Goal: Task Accomplishment & Management: Use online tool/utility

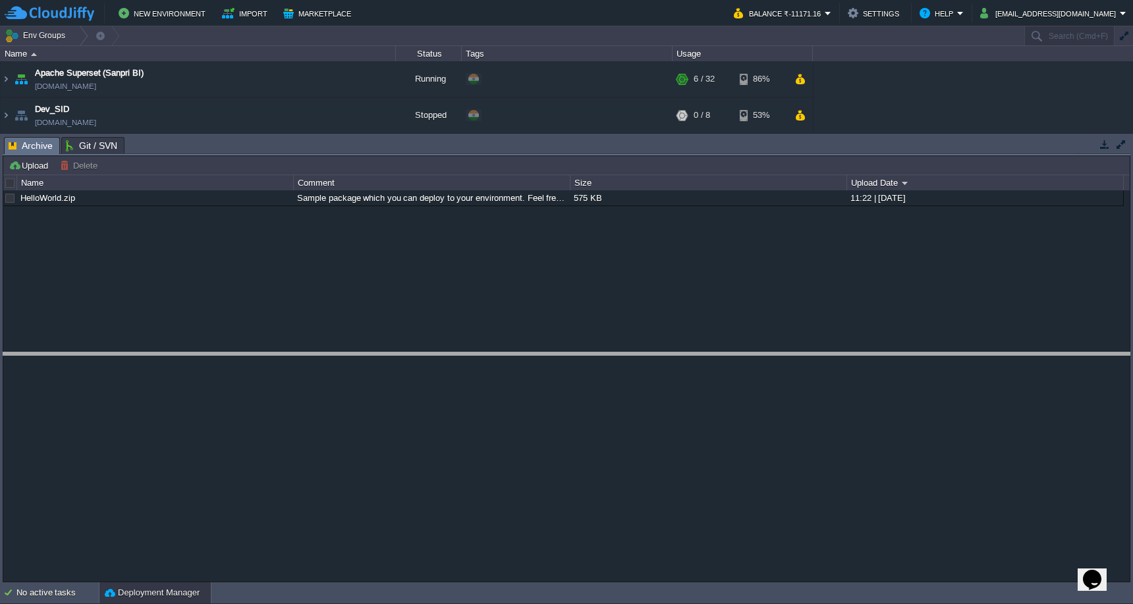
drag, startPoint x: 656, startPoint y: 145, endPoint x: 656, endPoint y: 383, distance: 237.9
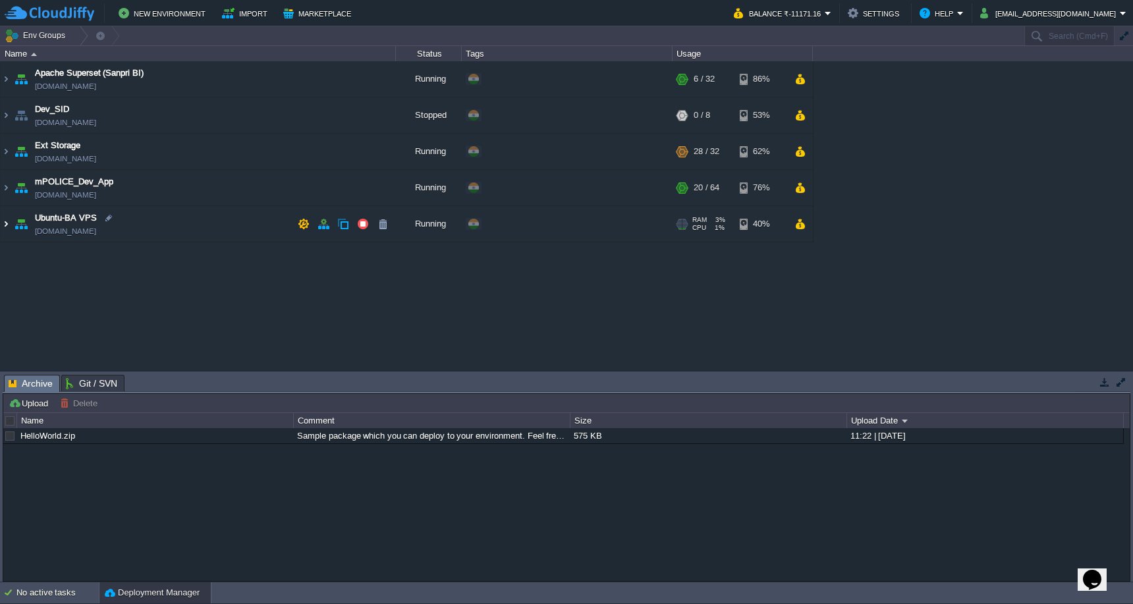
click at [8, 224] on img at bounding box center [6, 224] width 11 height 36
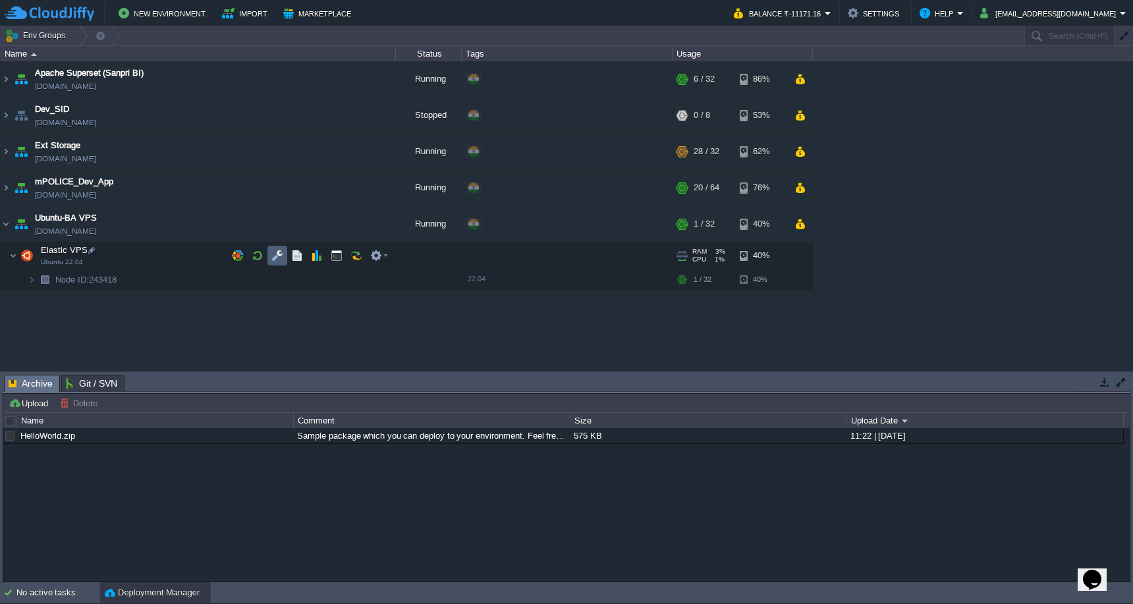
click at [279, 254] on button "button" at bounding box center [278, 256] width 12 height 12
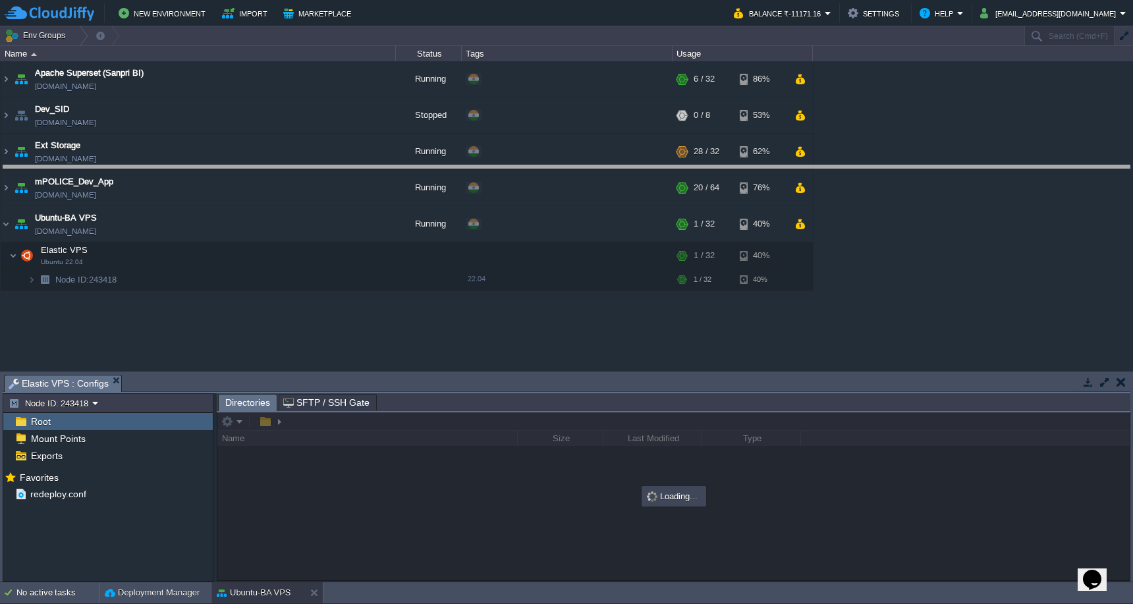
drag, startPoint x: 473, startPoint y: 383, endPoint x: 476, endPoint y: 163, distance: 219.5
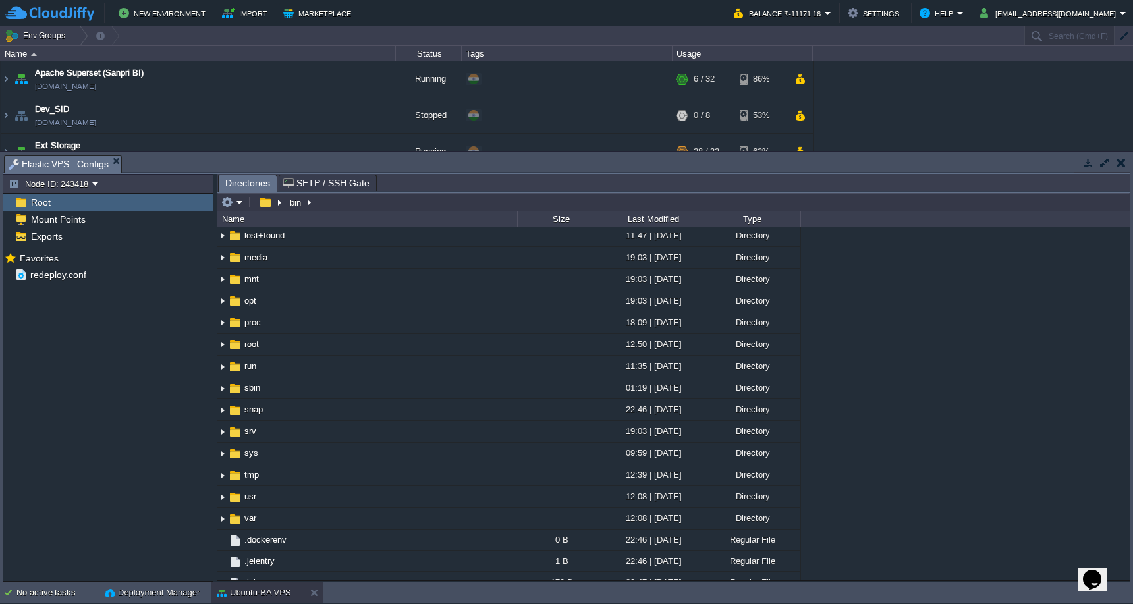
scroll to position [220, 0]
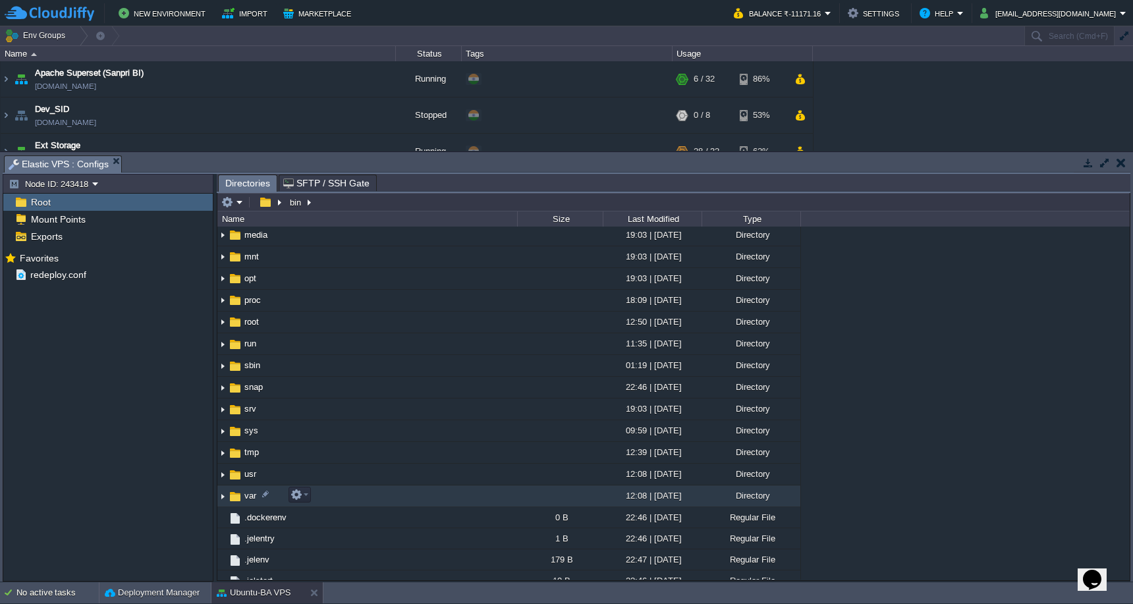
click at [386, 502] on td "var" at bounding box center [367, 497] width 300 height 22
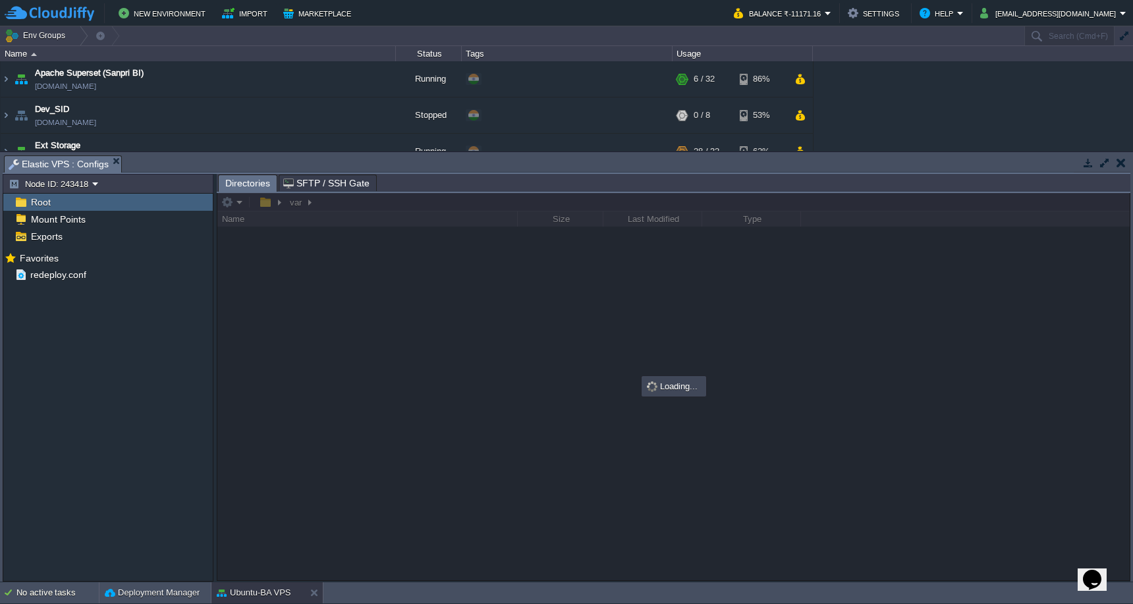
scroll to position [0, 0]
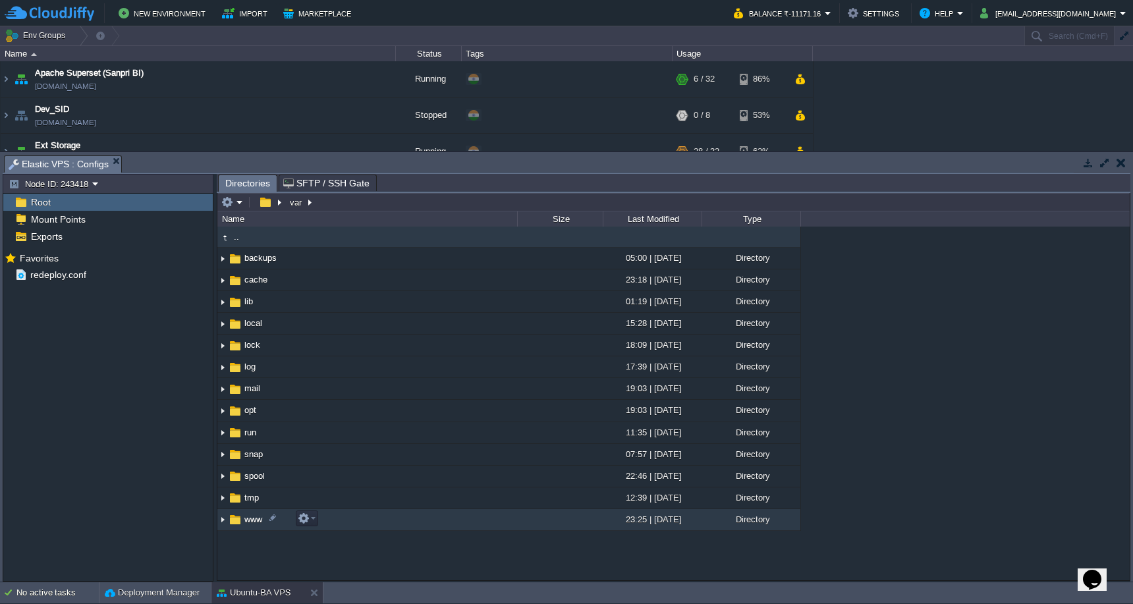
click at [380, 516] on td "www" at bounding box center [367, 520] width 300 height 22
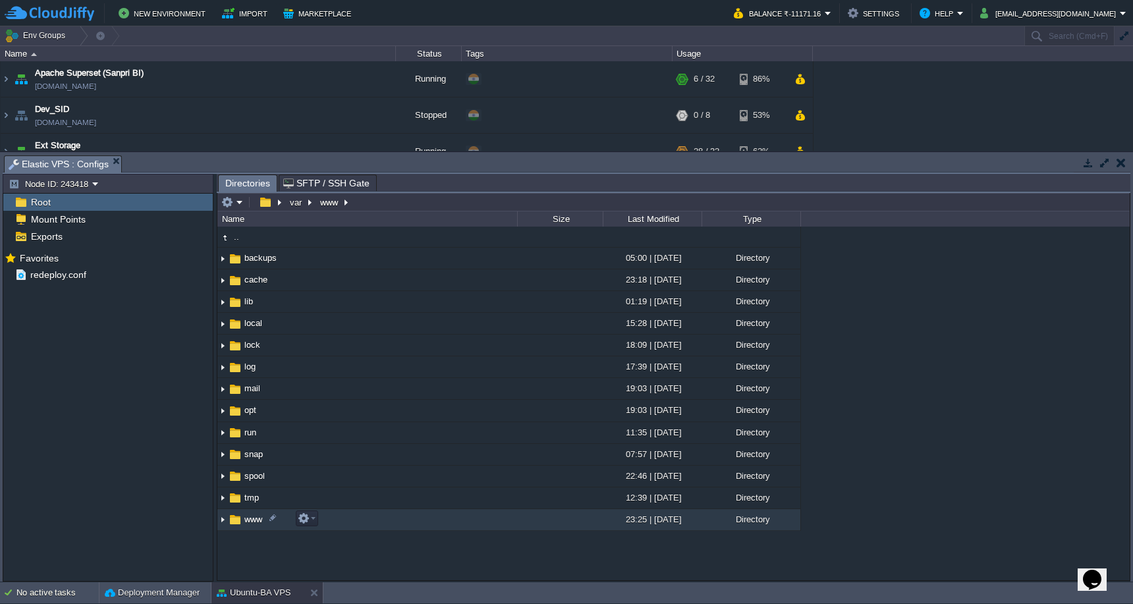
click at [380, 516] on td "www" at bounding box center [367, 520] width 300 height 22
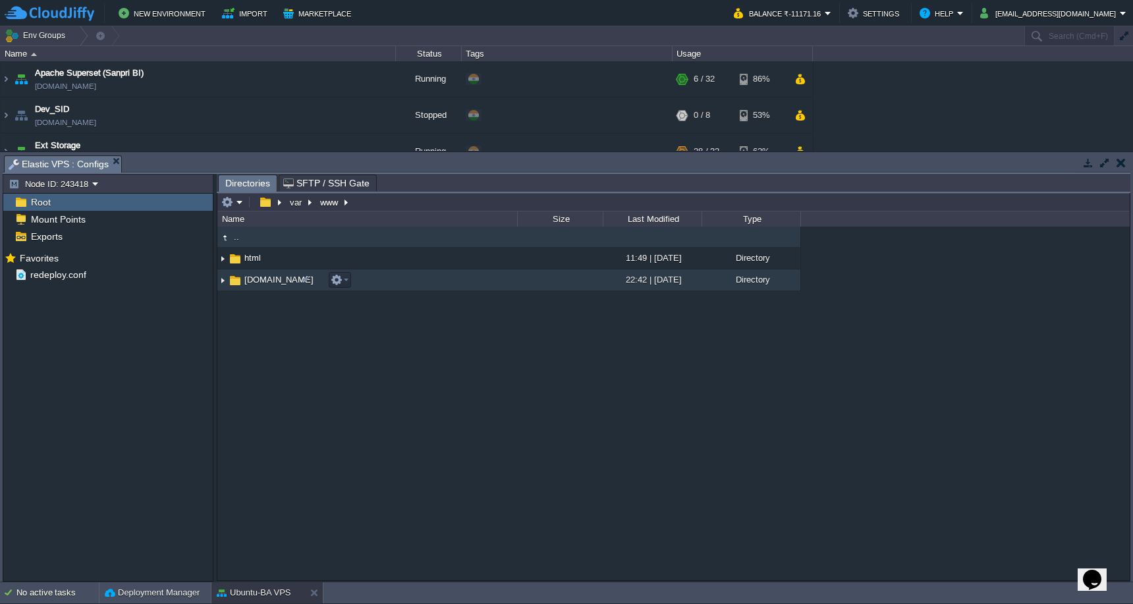
click at [424, 285] on td "[DOMAIN_NAME]" at bounding box center [367, 281] width 300 height 22
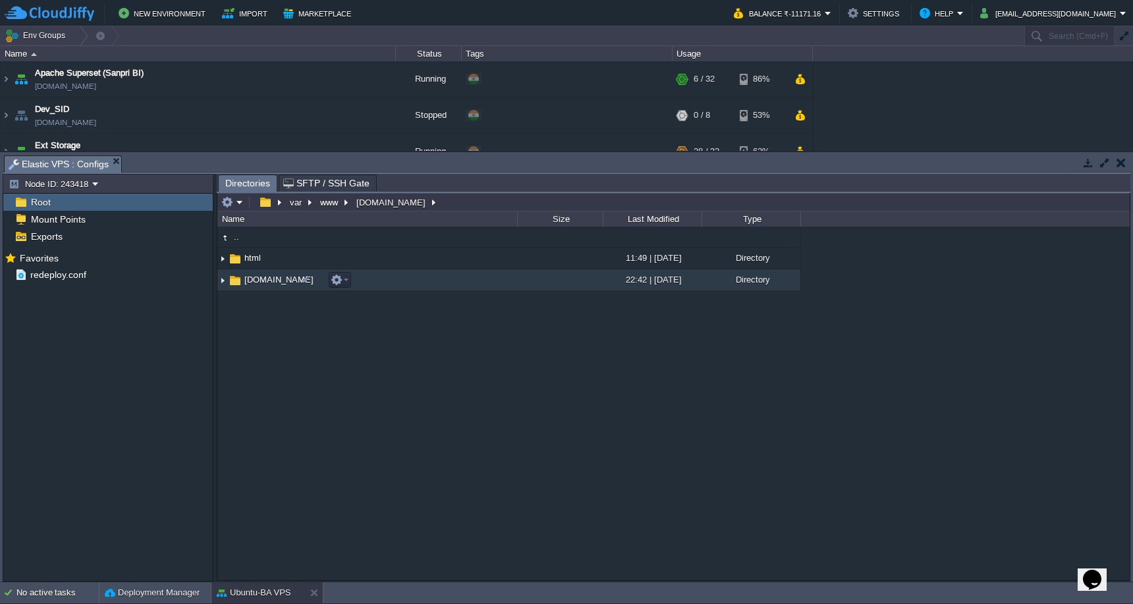
click at [424, 285] on td "[DOMAIN_NAME]" at bounding box center [367, 281] width 300 height 22
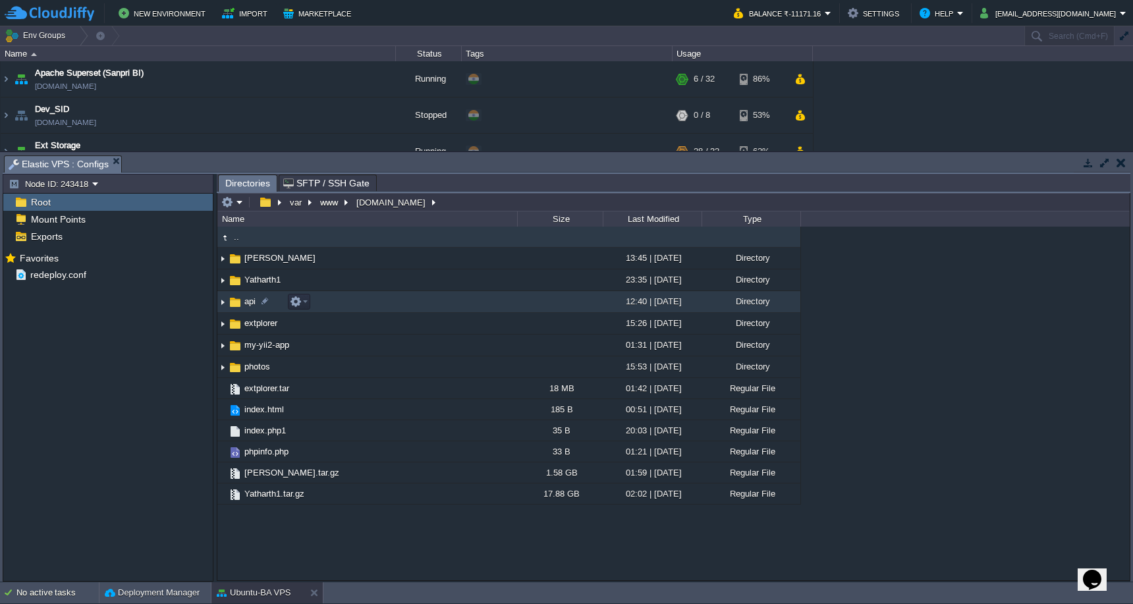
click at [403, 307] on td "api" at bounding box center [367, 302] width 300 height 22
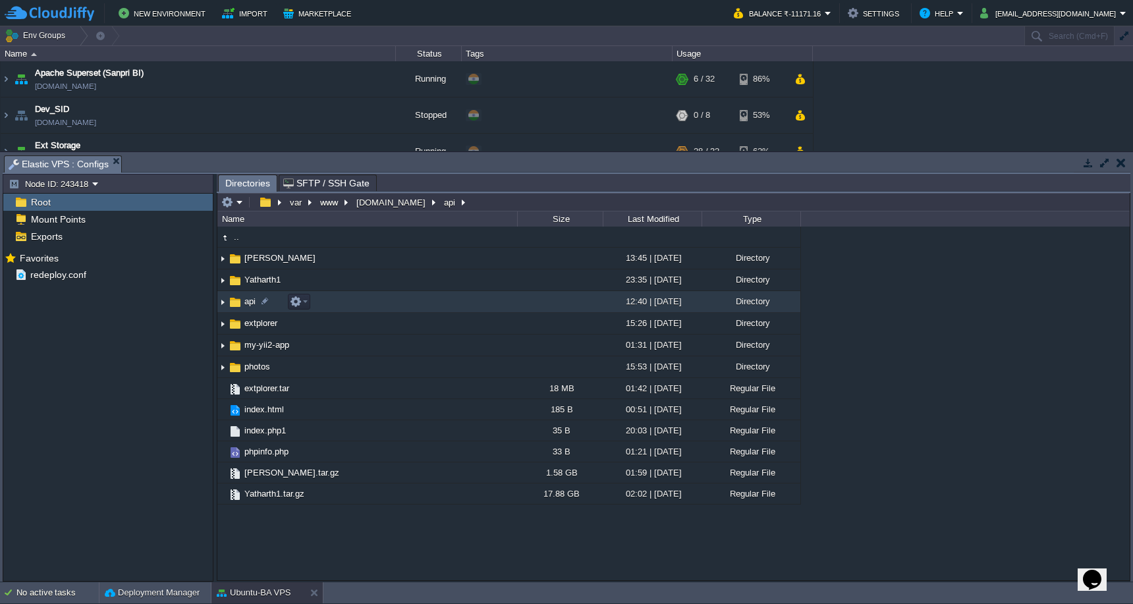
click at [403, 307] on td "api" at bounding box center [367, 302] width 300 height 22
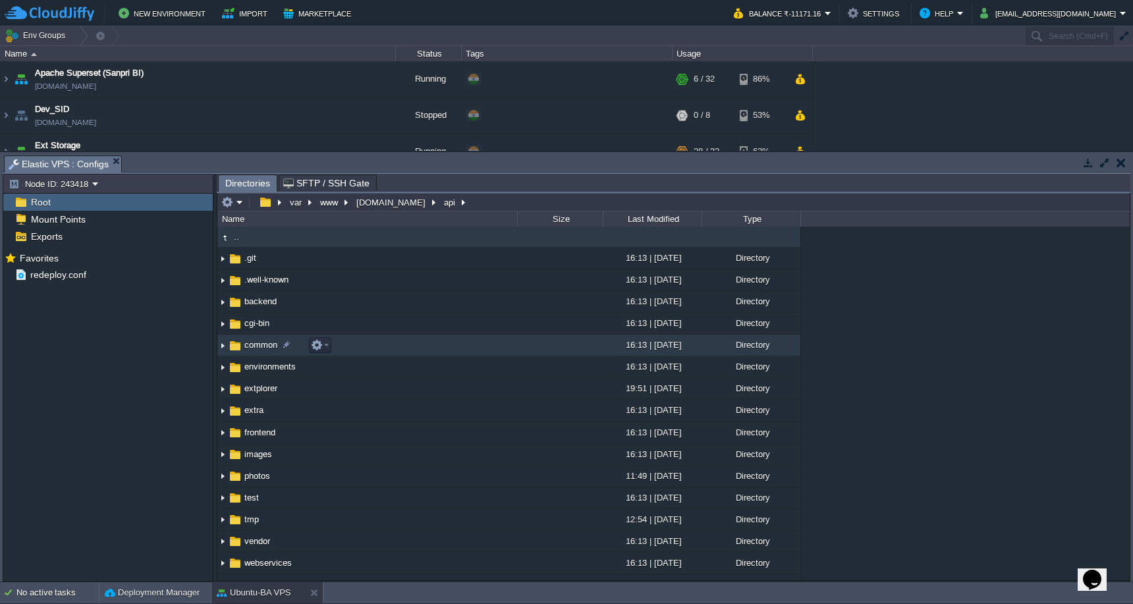
click at [391, 348] on td "common" at bounding box center [367, 346] width 300 height 22
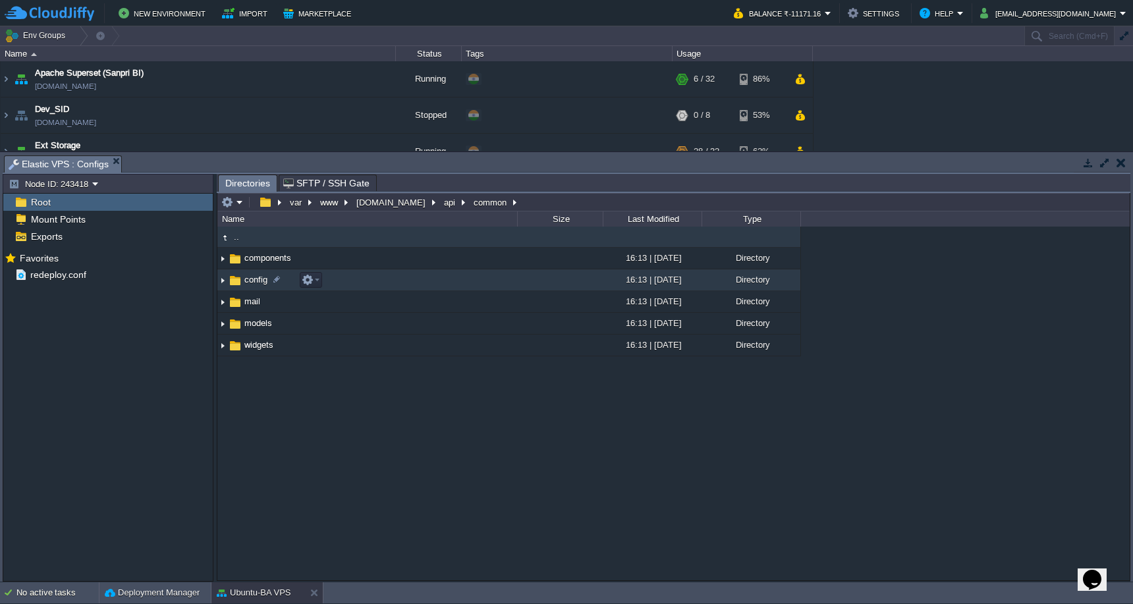
click at [409, 279] on td "config" at bounding box center [367, 281] width 300 height 22
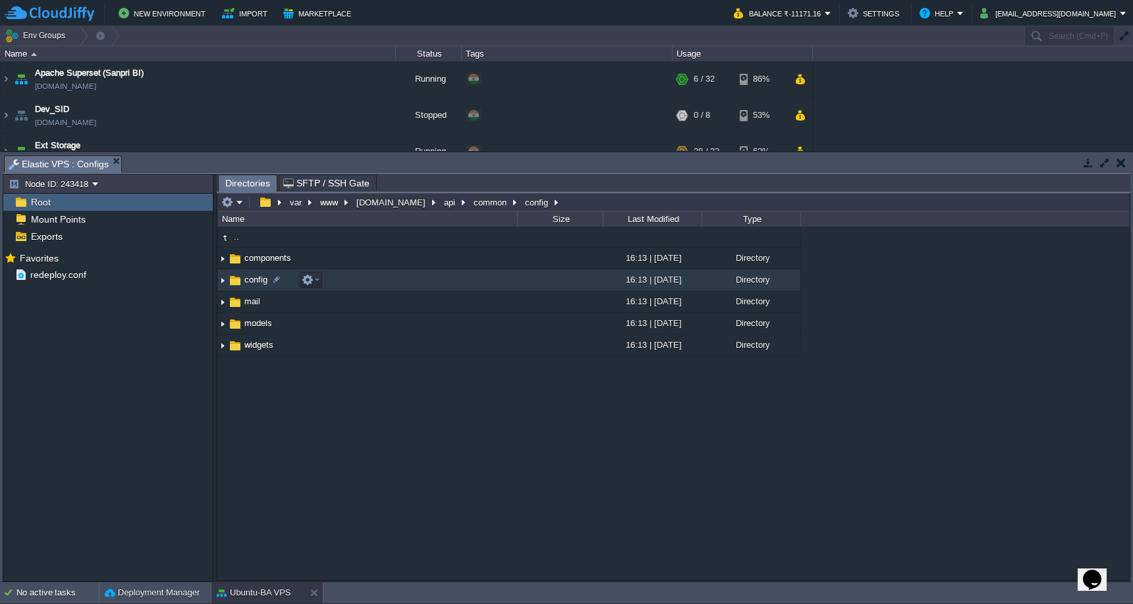
click at [409, 279] on td "config" at bounding box center [367, 281] width 300 height 22
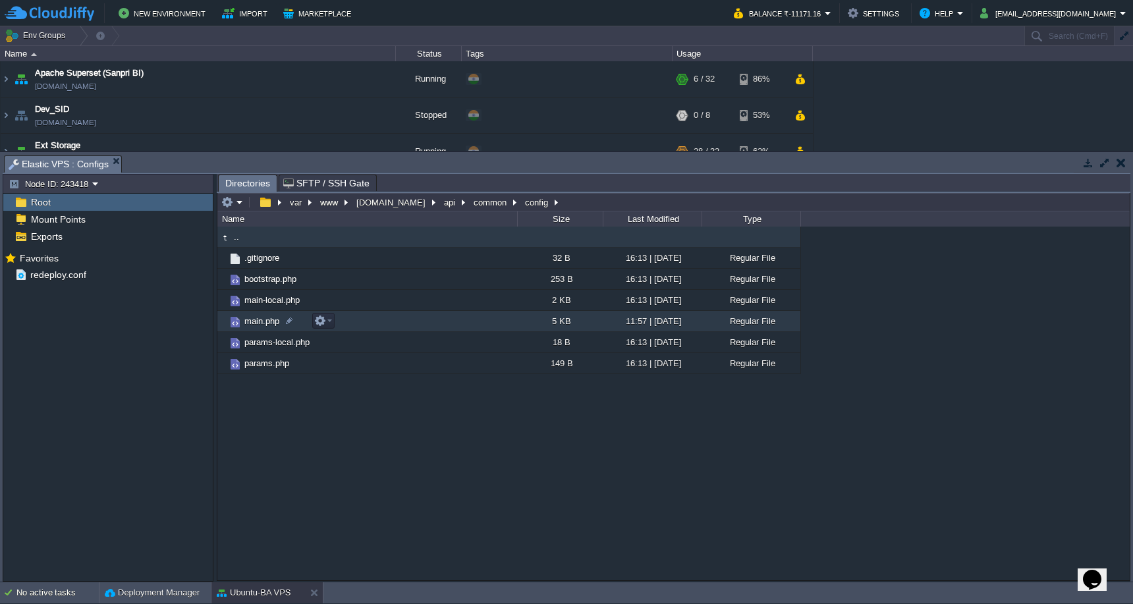
click at [399, 323] on td "main.php" at bounding box center [367, 321] width 300 height 21
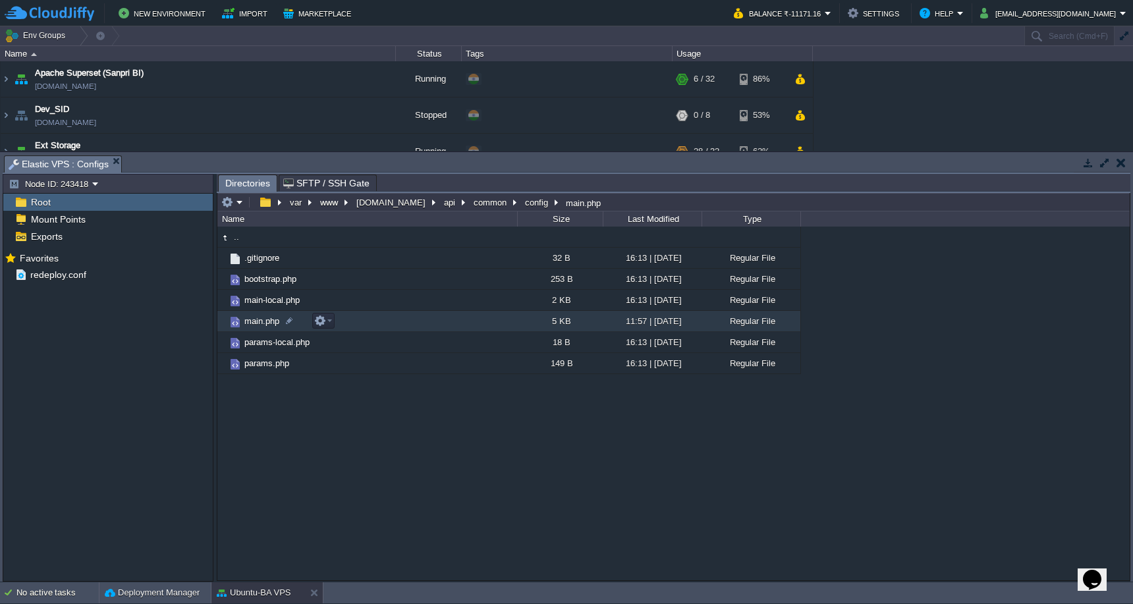
click at [399, 323] on td "main.php" at bounding box center [367, 321] width 300 height 21
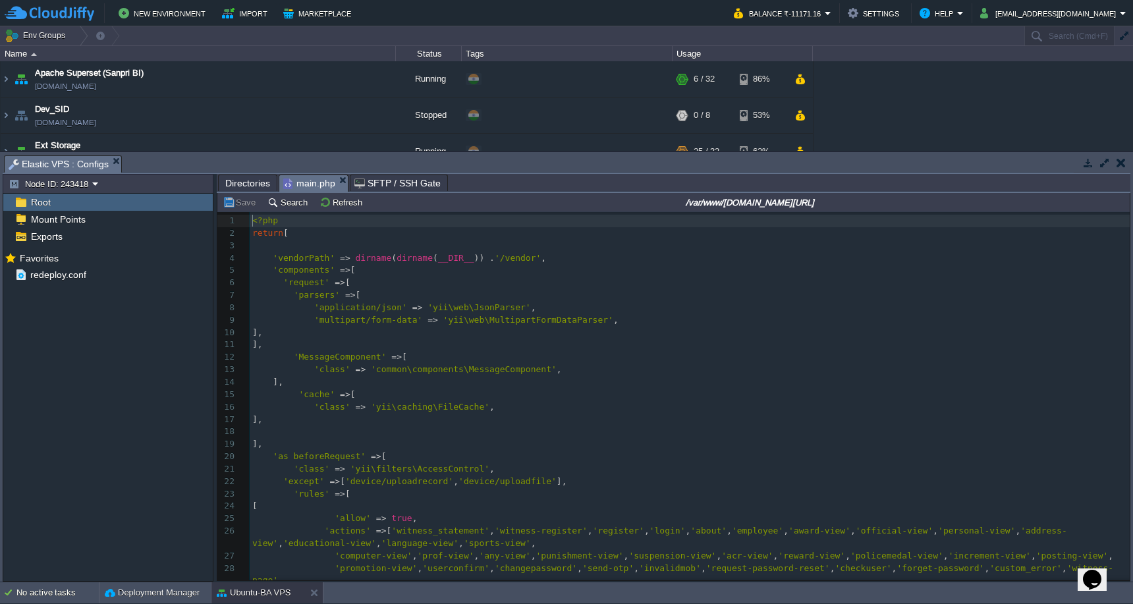
scroll to position [5, 0]
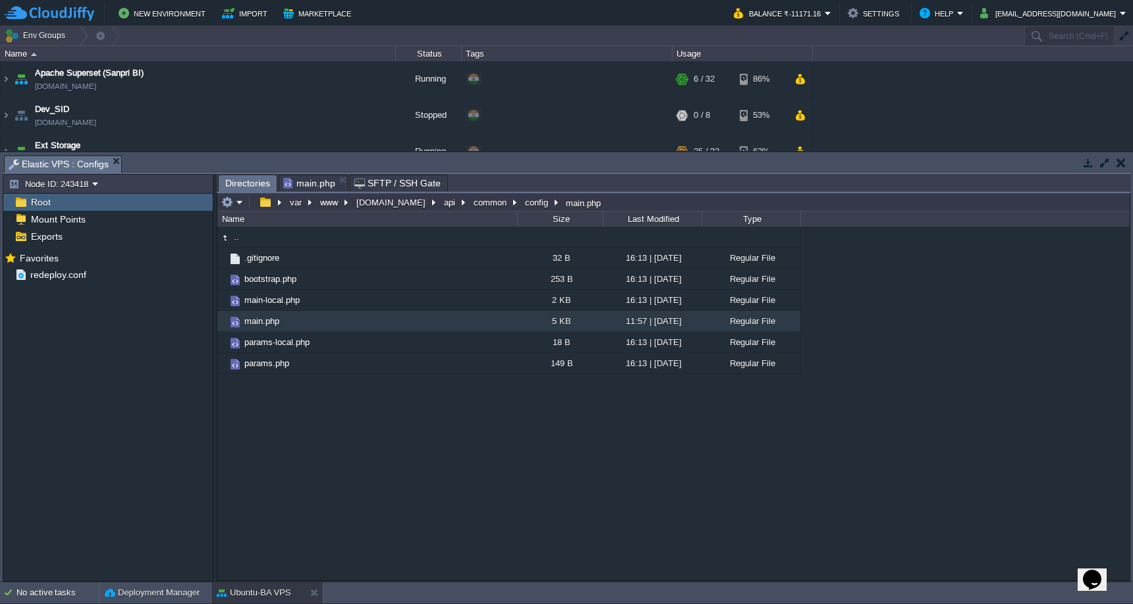
click at [246, 186] on span "Directories" at bounding box center [247, 183] width 45 height 16
click at [236, 204] on em at bounding box center [232, 202] width 22 height 12
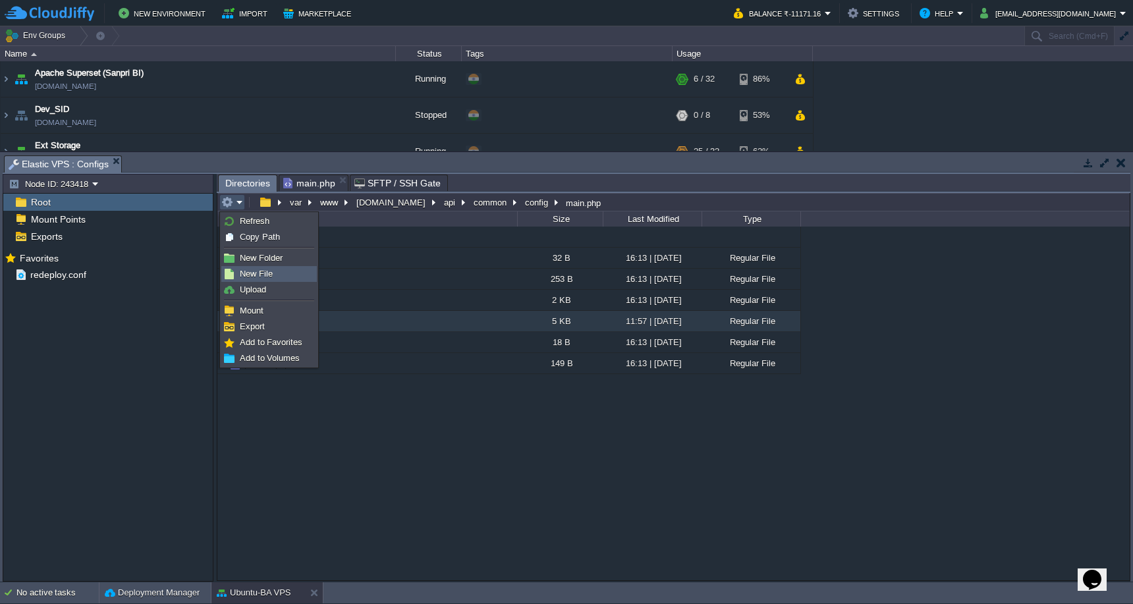
click at [244, 273] on span "New File" at bounding box center [256, 274] width 33 height 10
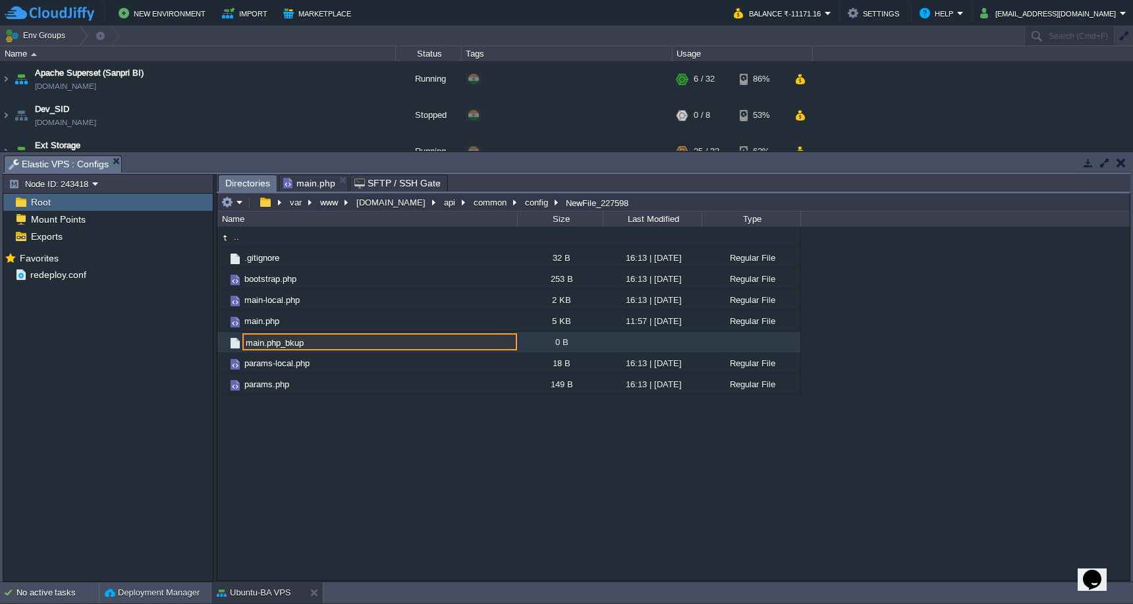
type input "main.php_bkup"
click at [258, 345] on span "main.php_bkup" at bounding box center [274, 342] width 62 height 11
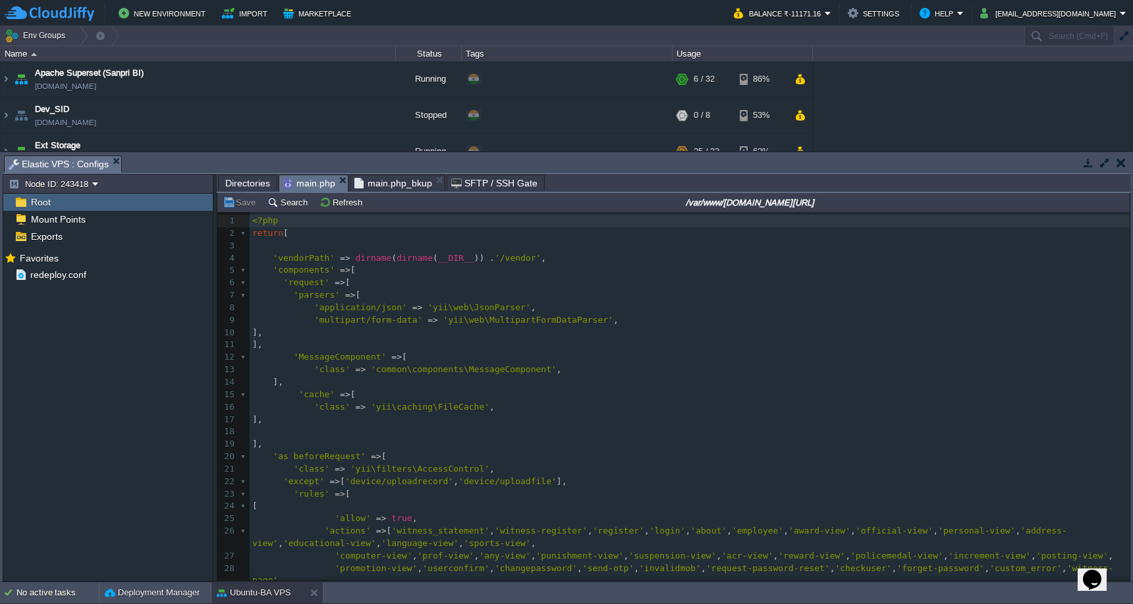
click at [311, 185] on span "main.php" at bounding box center [309, 183] width 52 height 16
click at [392, 351] on div "72 1 <?php 2 return [ 3 4 'vendorPath' => dirname ( dirname ( __DIR__ )) . '/ve…" at bounding box center [690, 500] width 880 height 571
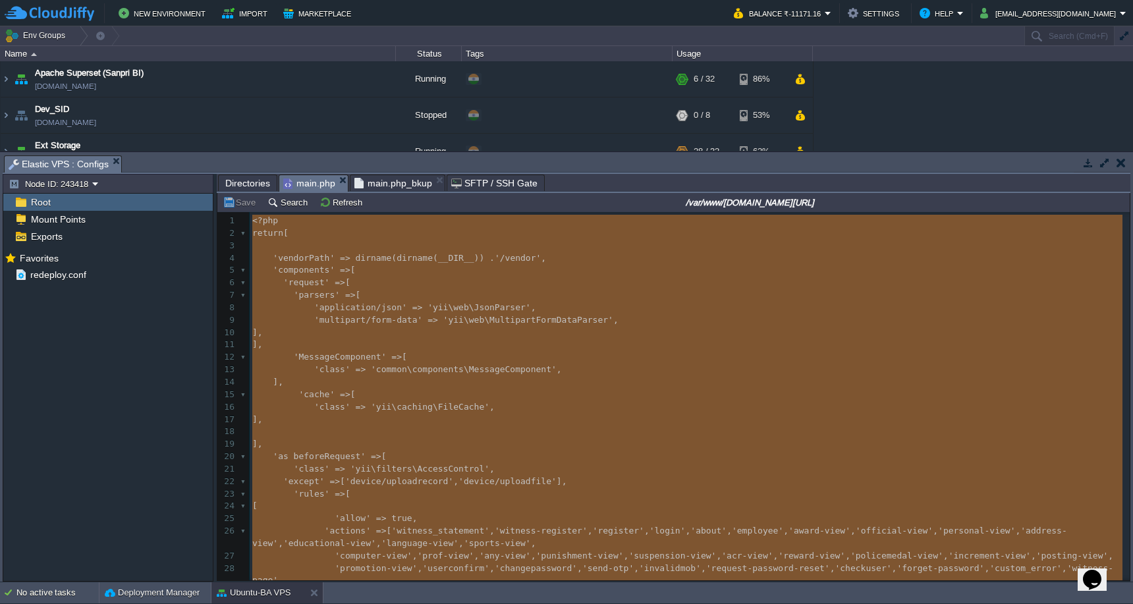
click at [395, 188] on span "main.php_bkup" at bounding box center [394, 183] width 78 height 16
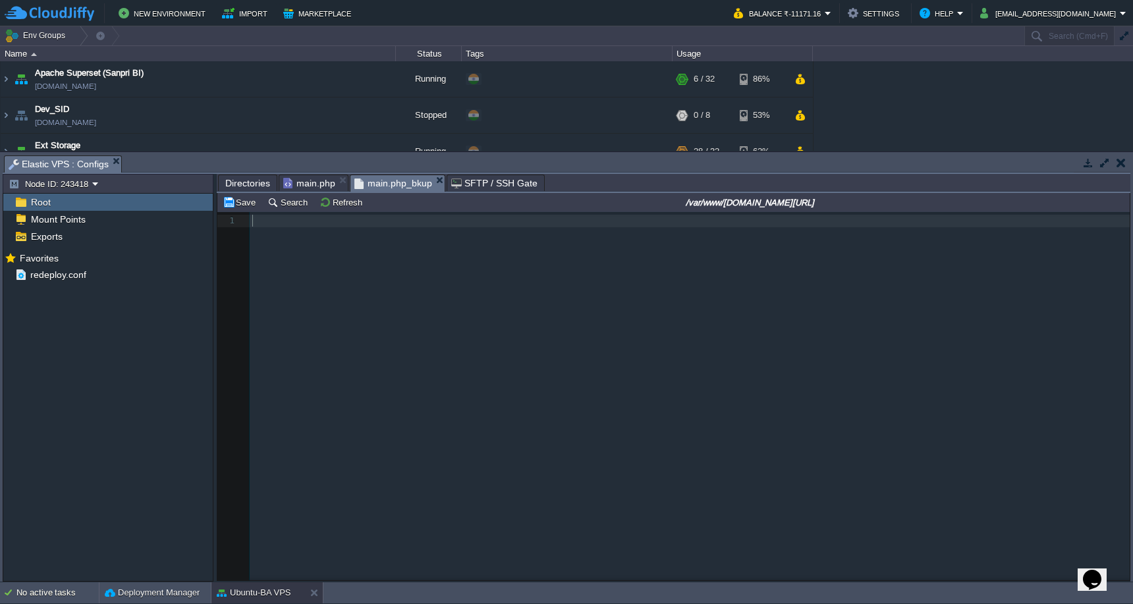
scroll to position [550, 0]
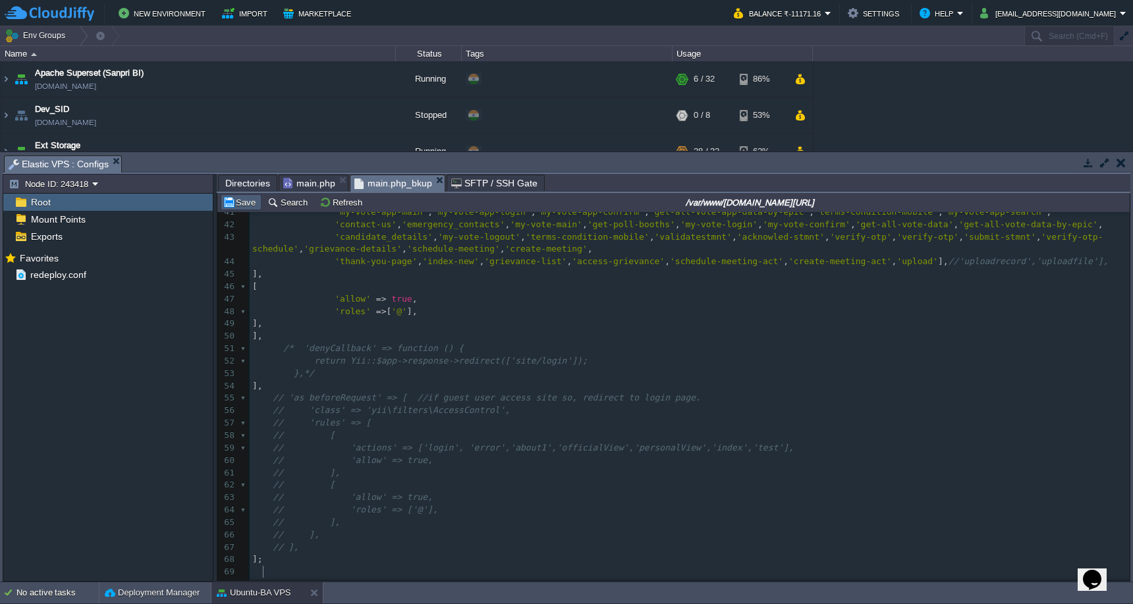
click at [242, 207] on button "Save" at bounding box center [241, 202] width 37 height 12
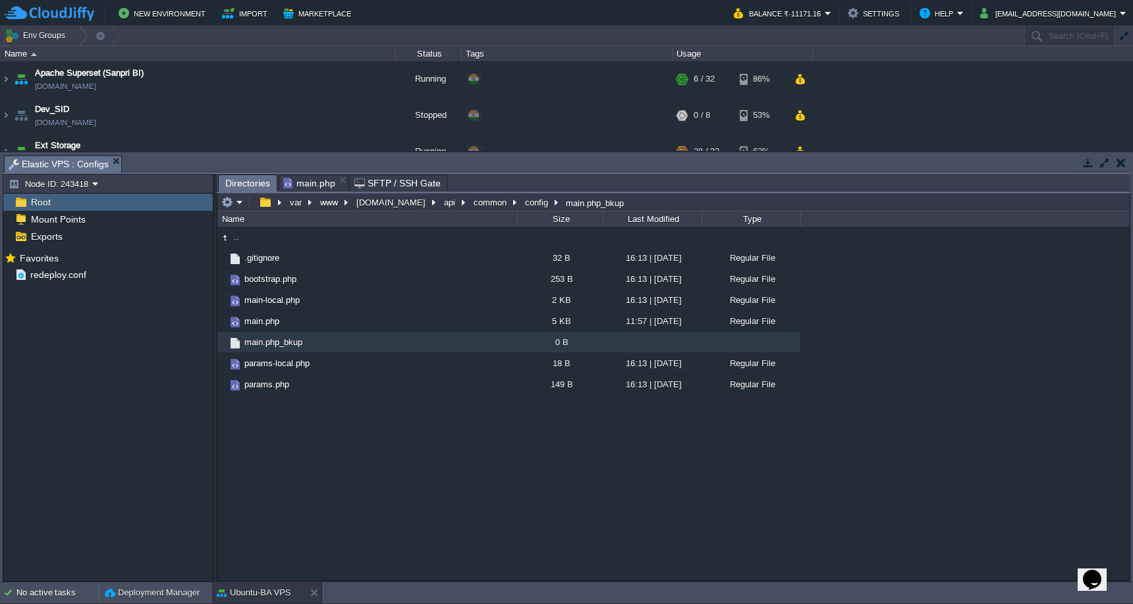
click at [314, 186] on span "main.php" at bounding box center [309, 183] width 52 height 16
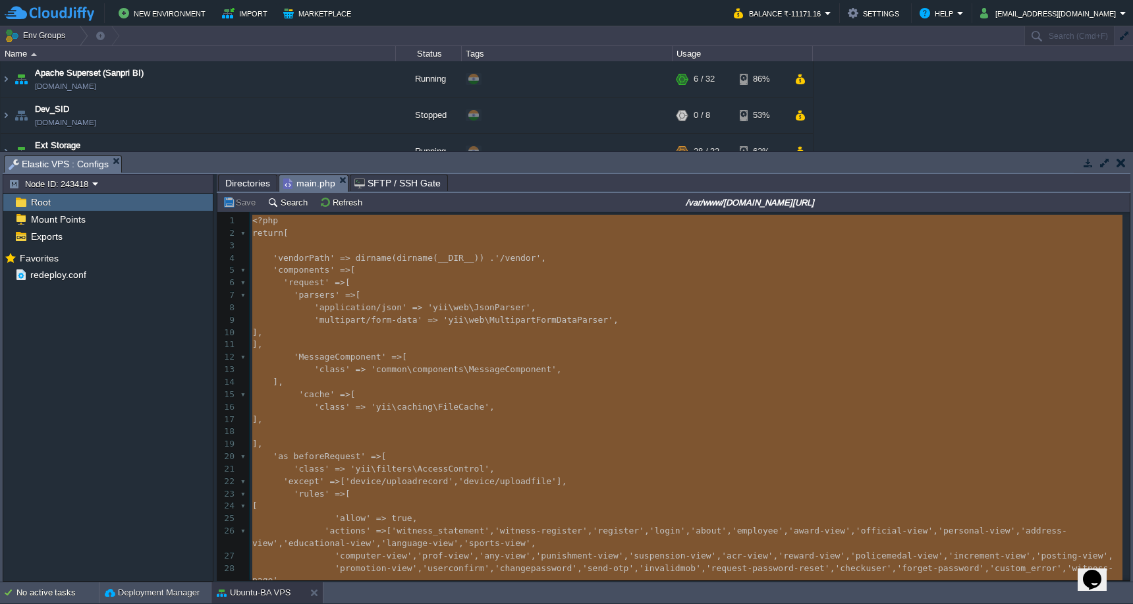
type textarea "-"
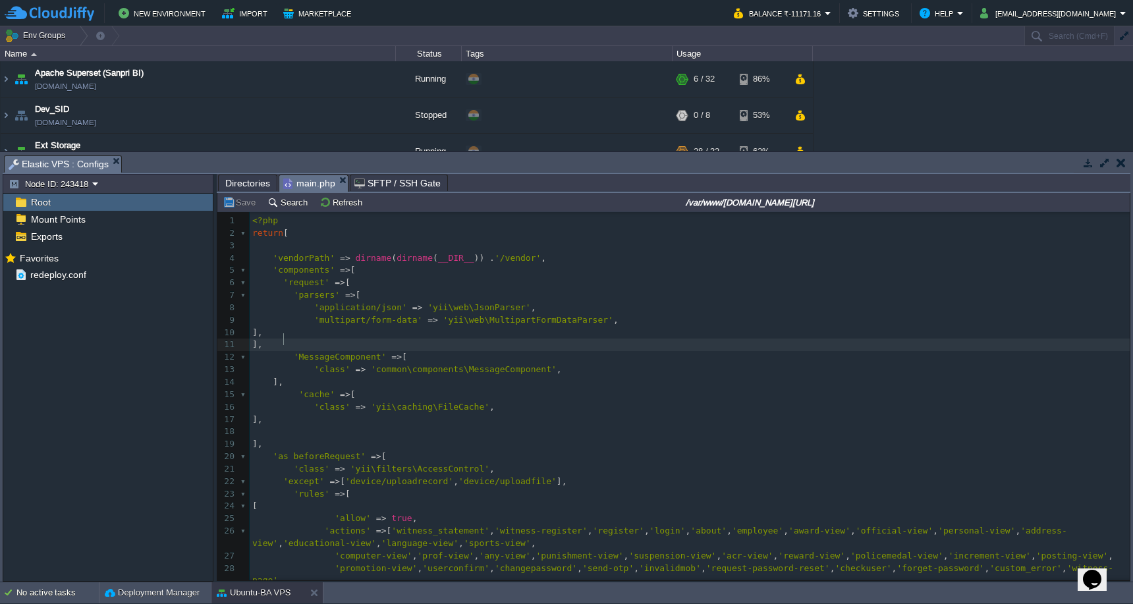
click at [250, 181] on span "Directories" at bounding box center [247, 183] width 45 height 16
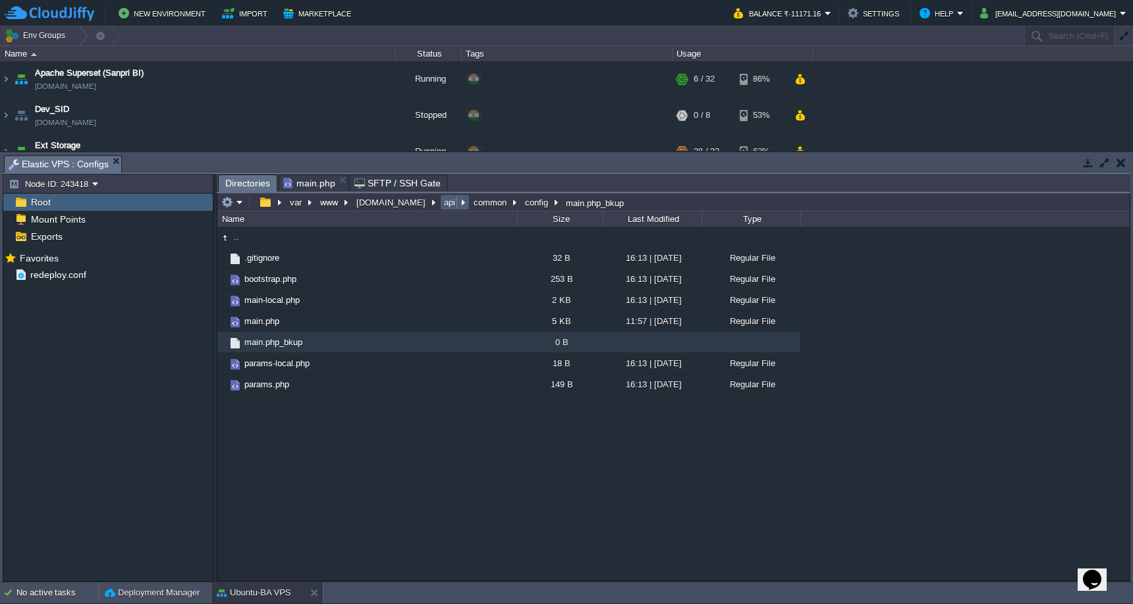
click at [442, 206] on button "api" at bounding box center [450, 202] width 16 height 12
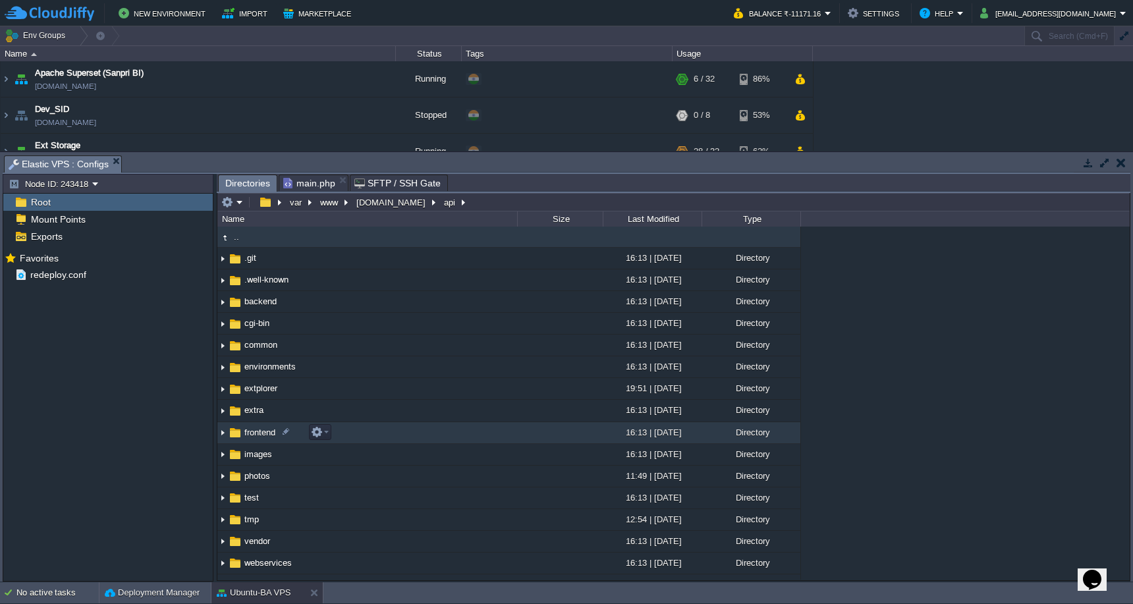
click at [428, 436] on td "frontend" at bounding box center [367, 433] width 300 height 22
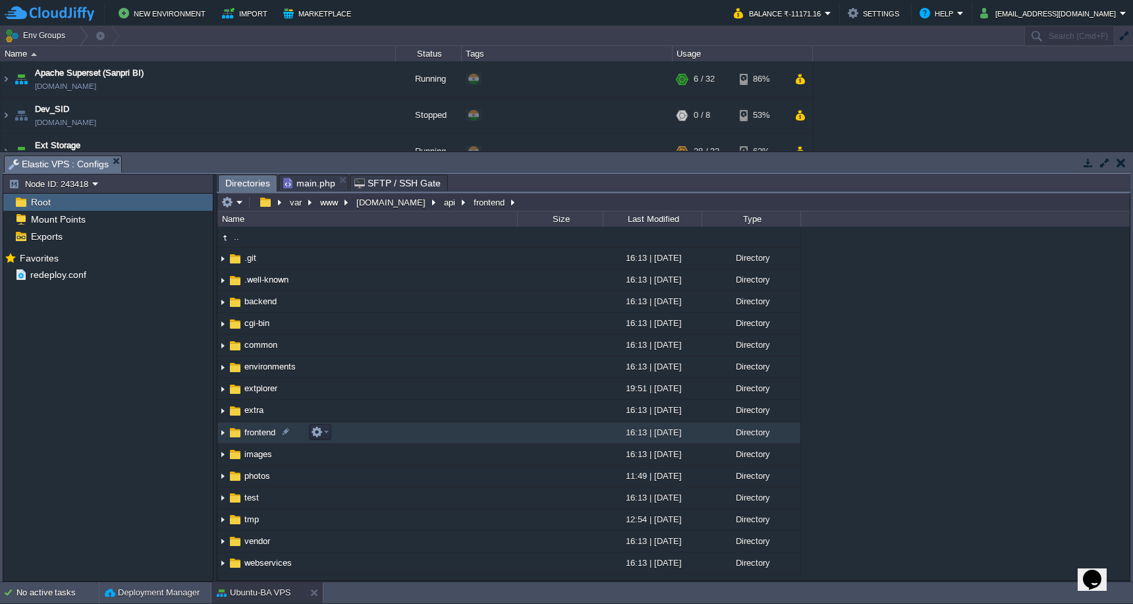
click at [428, 436] on td "frontend" at bounding box center [367, 433] width 300 height 22
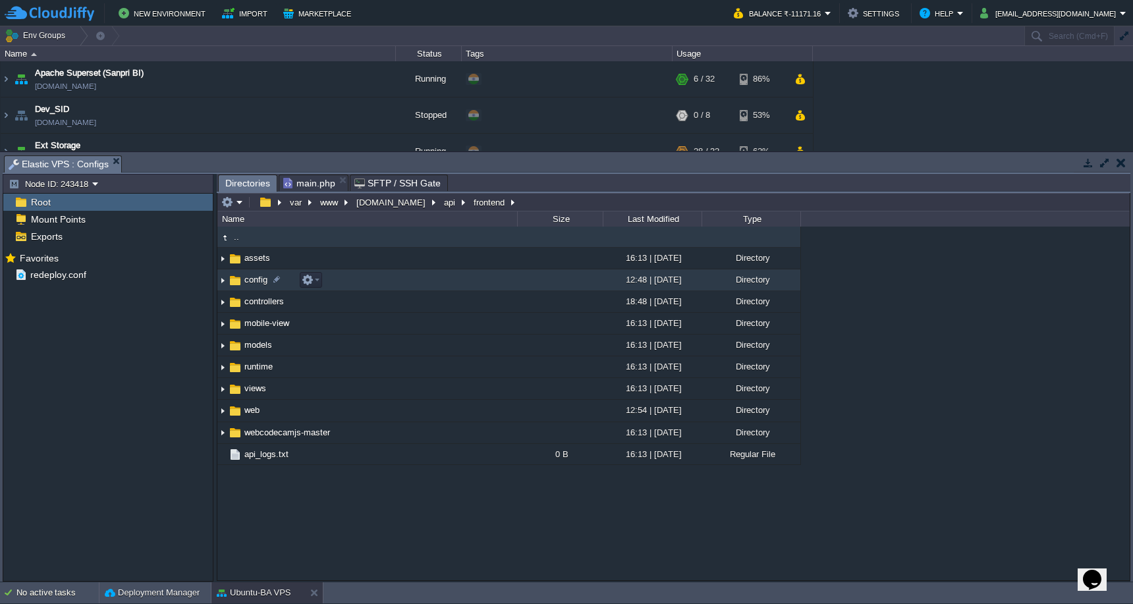
click at [469, 282] on td "config" at bounding box center [367, 281] width 300 height 22
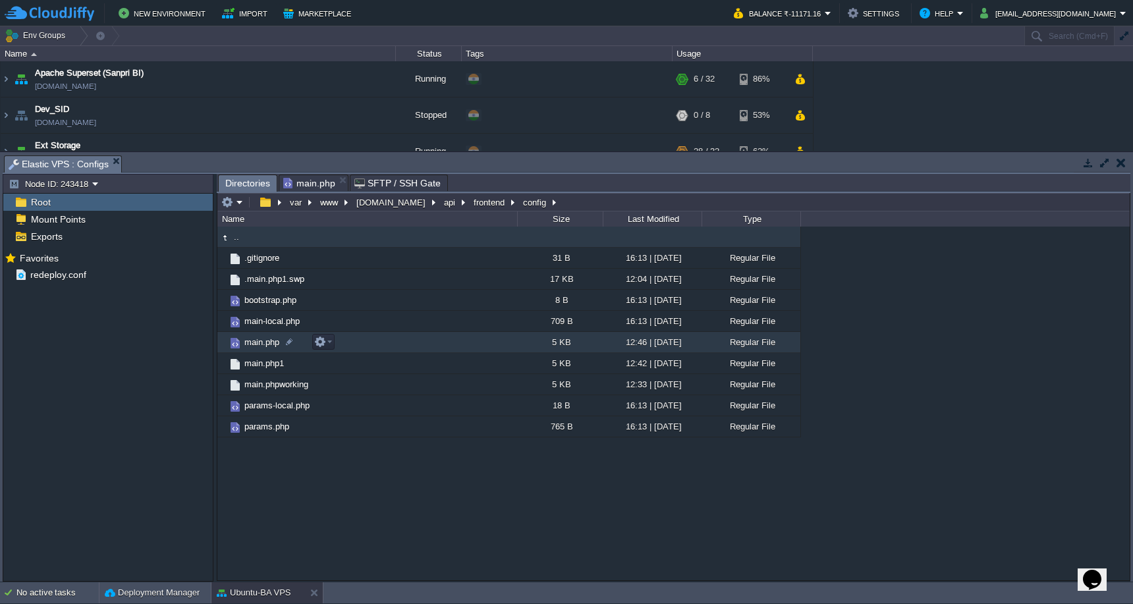
click at [434, 346] on td "main.php" at bounding box center [367, 342] width 300 height 21
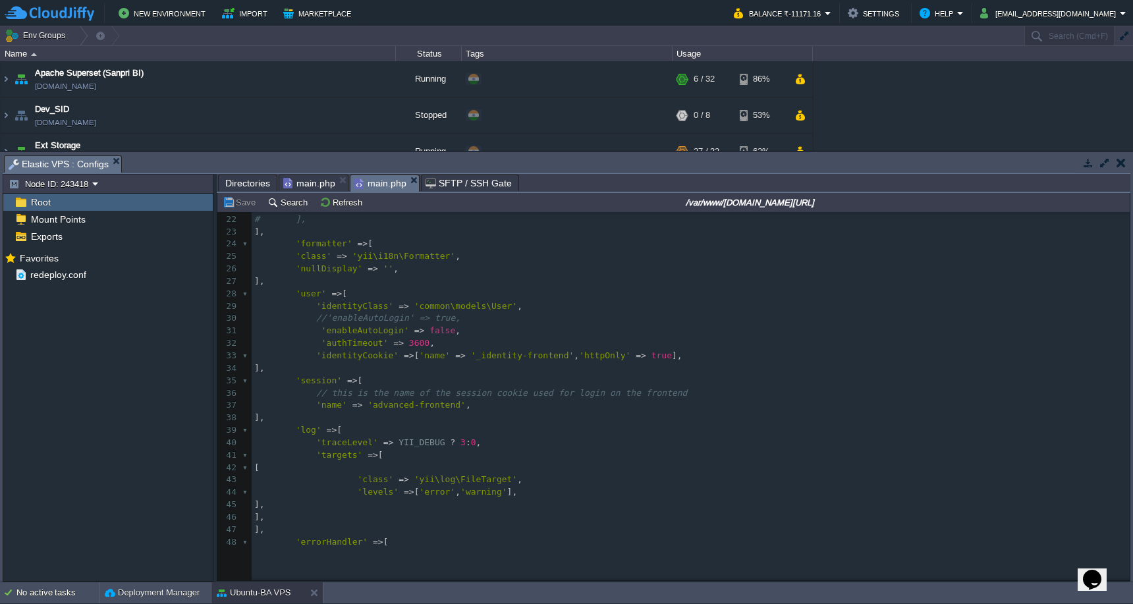
scroll to position [0, 0]
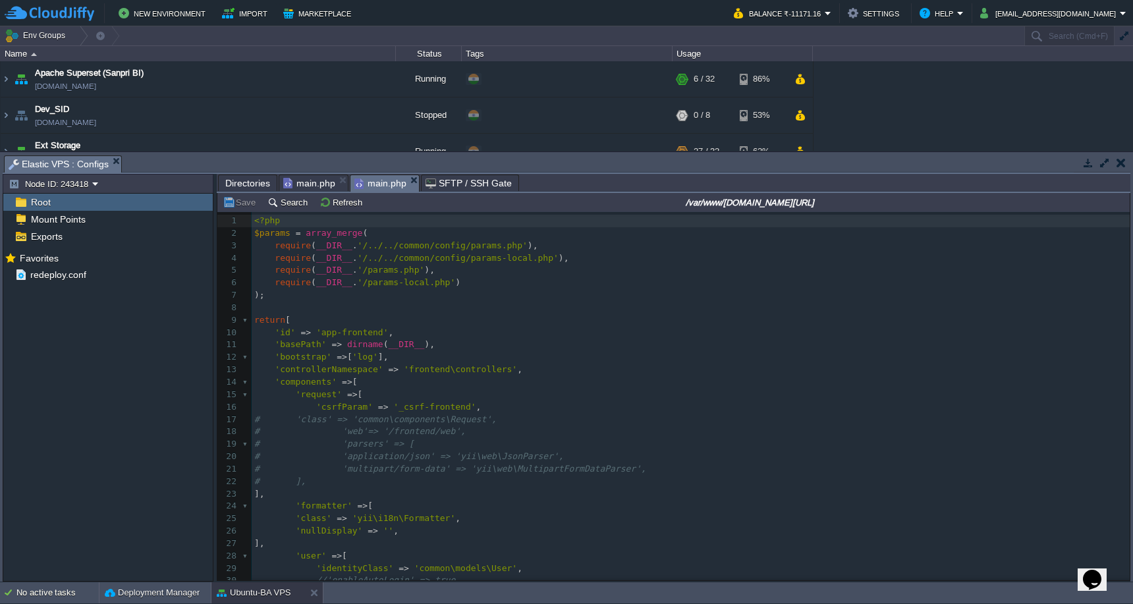
click at [234, 186] on span "Directories" at bounding box center [247, 183] width 45 height 16
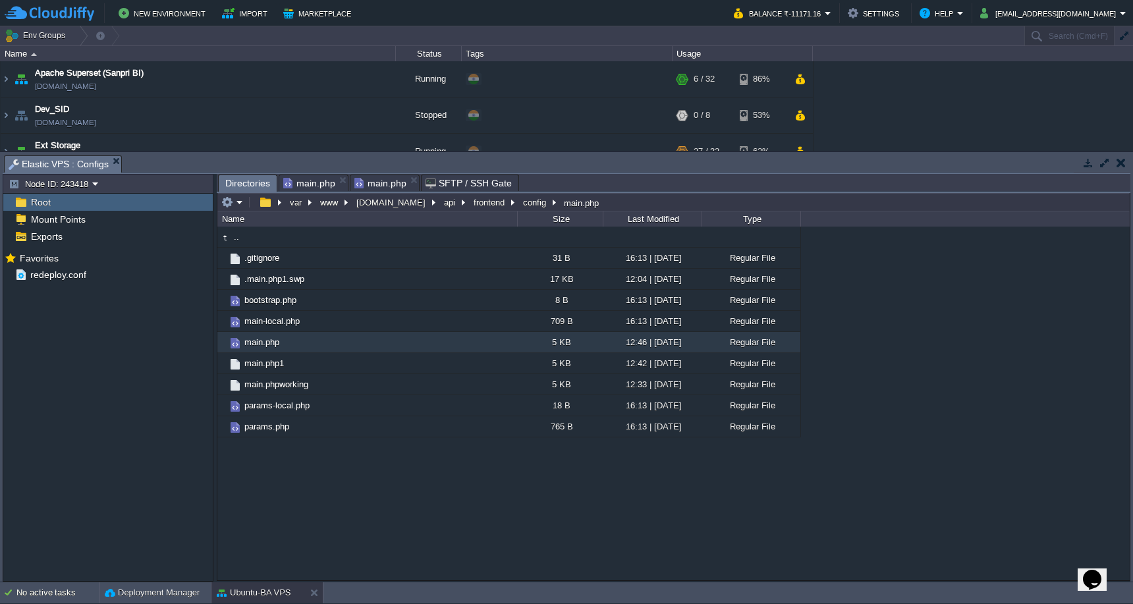
click at [385, 183] on span "main.php" at bounding box center [381, 183] width 52 height 16
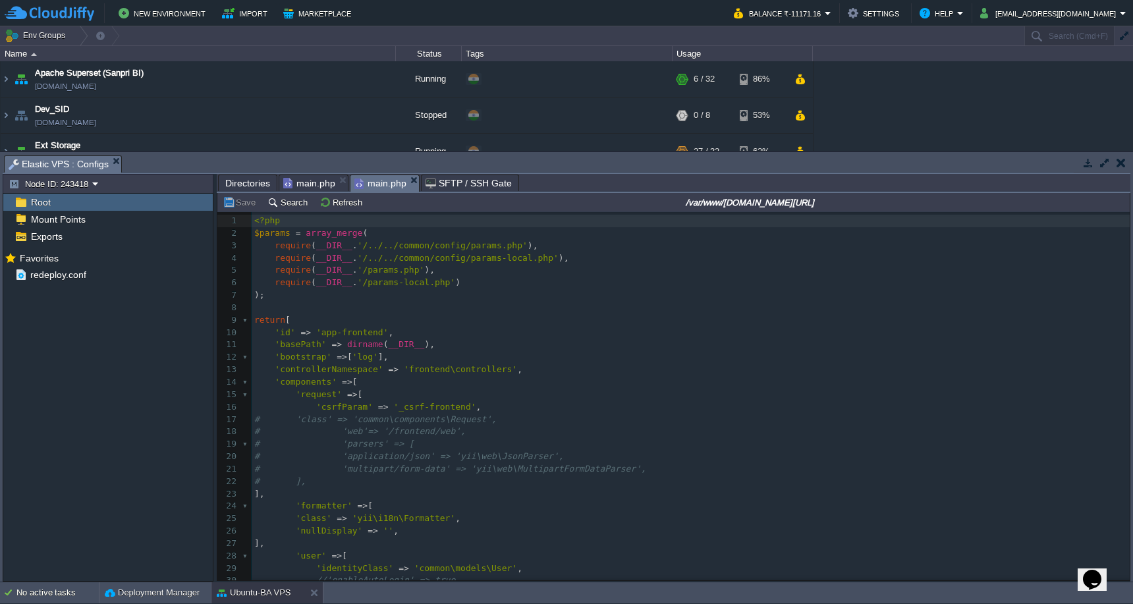
click at [248, 184] on span "Directories" at bounding box center [247, 183] width 45 height 16
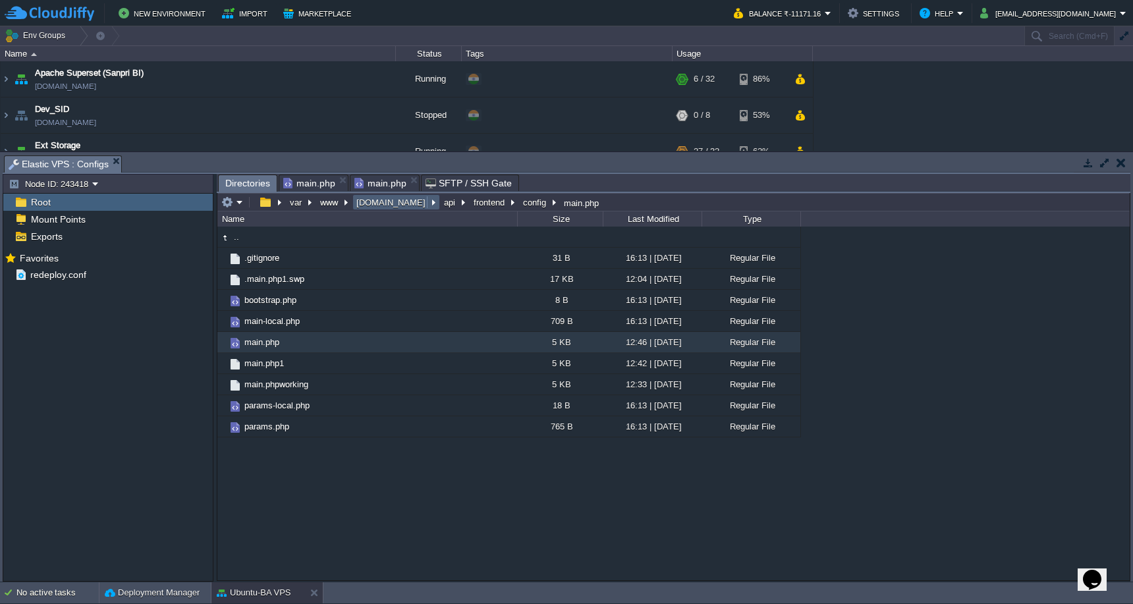
click at [387, 210] on td "[DOMAIN_NAME]" at bounding box center [397, 202] width 88 height 16
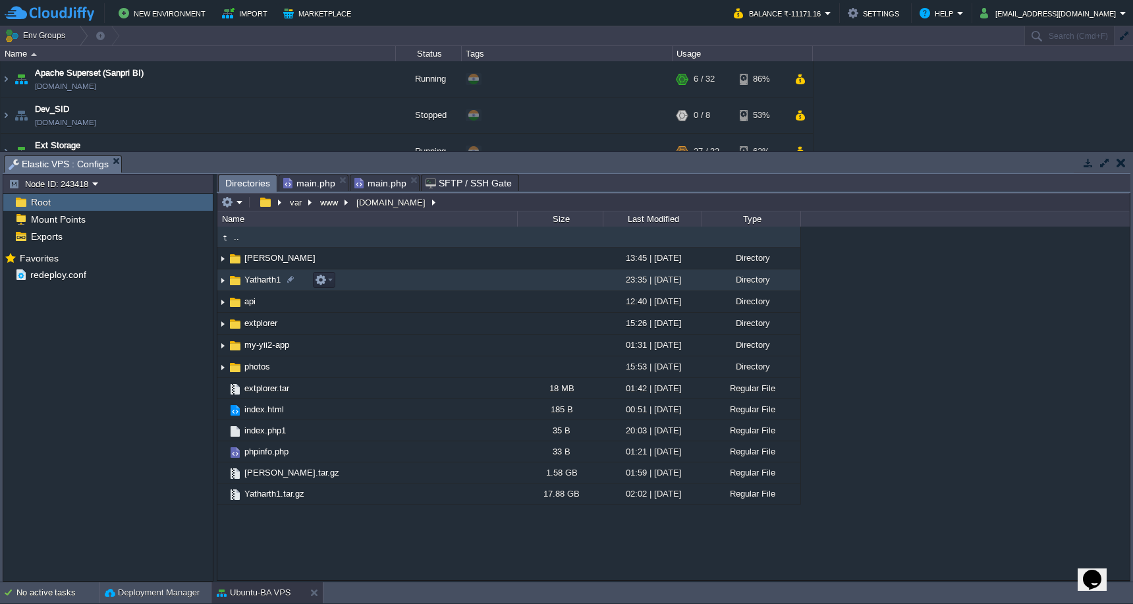
click at [400, 279] on td "Yatharth1" at bounding box center [367, 281] width 300 height 22
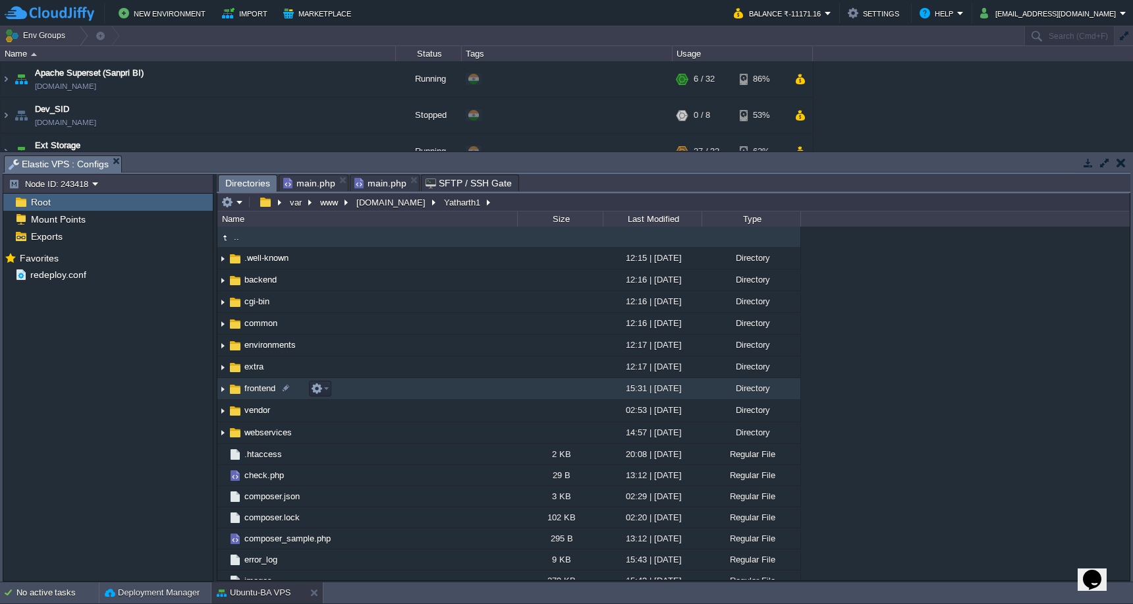
click at [395, 391] on td "frontend" at bounding box center [367, 389] width 300 height 22
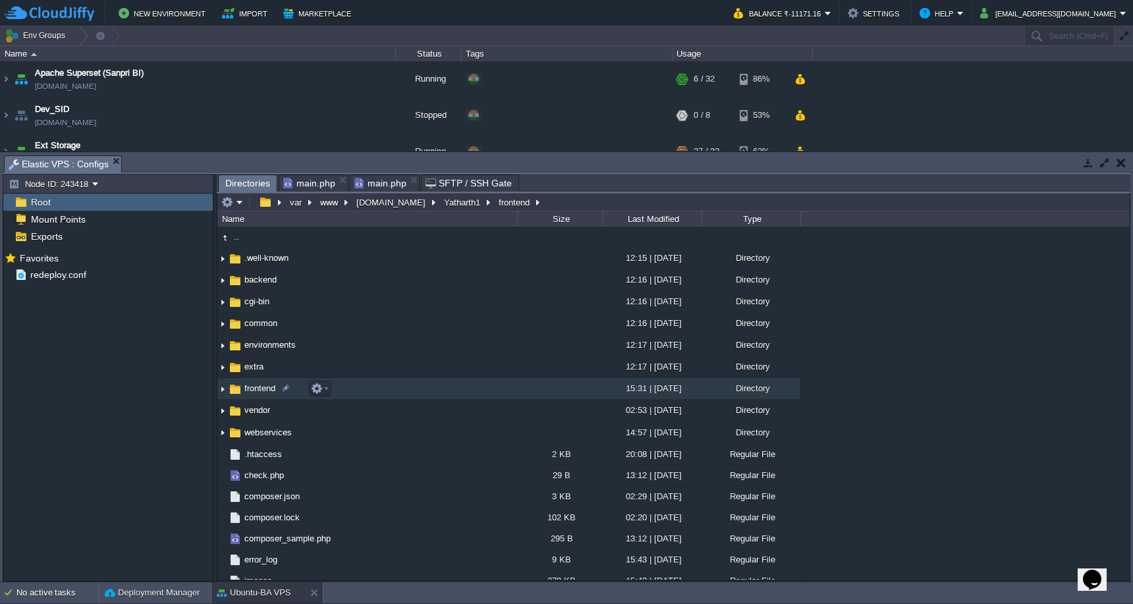
click at [395, 391] on td "frontend" at bounding box center [367, 389] width 300 height 22
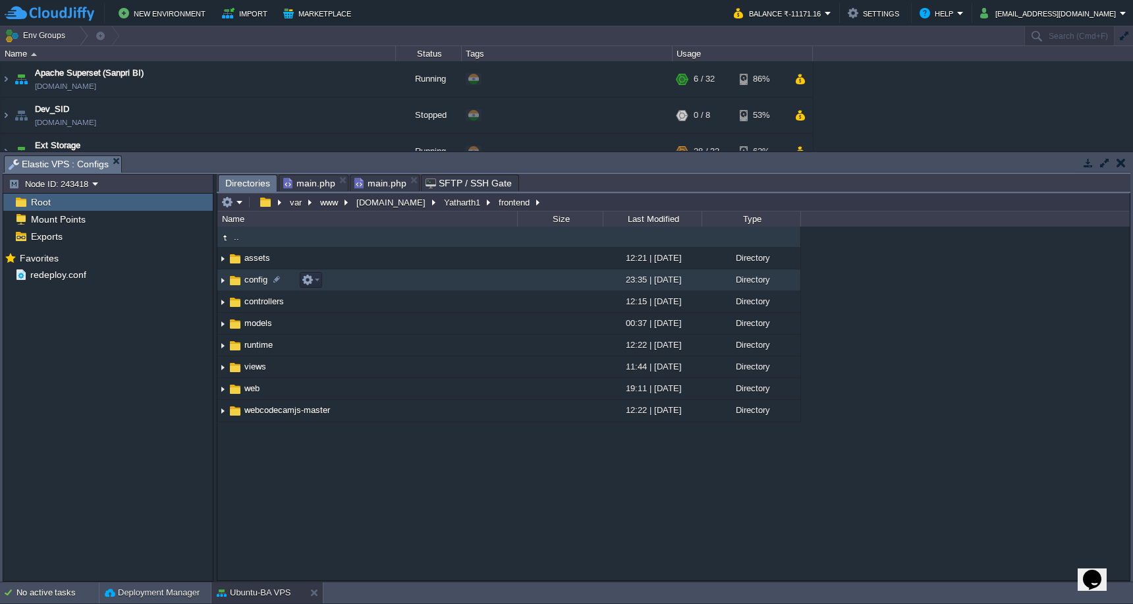
click at [431, 283] on td "config" at bounding box center [367, 281] width 300 height 22
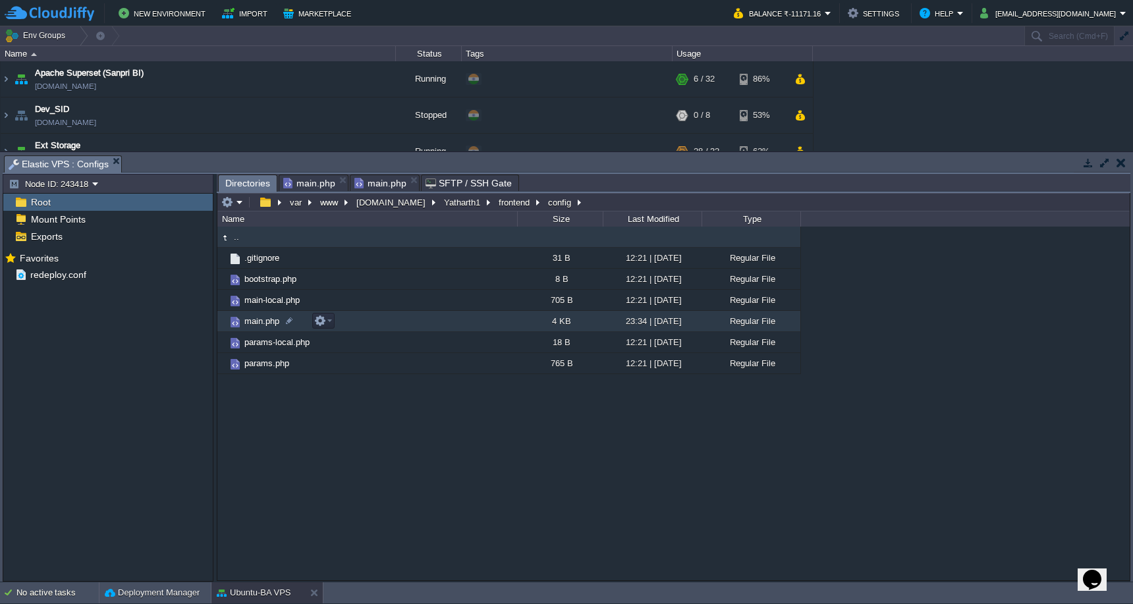
click at [418, 324] on td "main.php" at bounding box center [367, 321] width 300 height 21
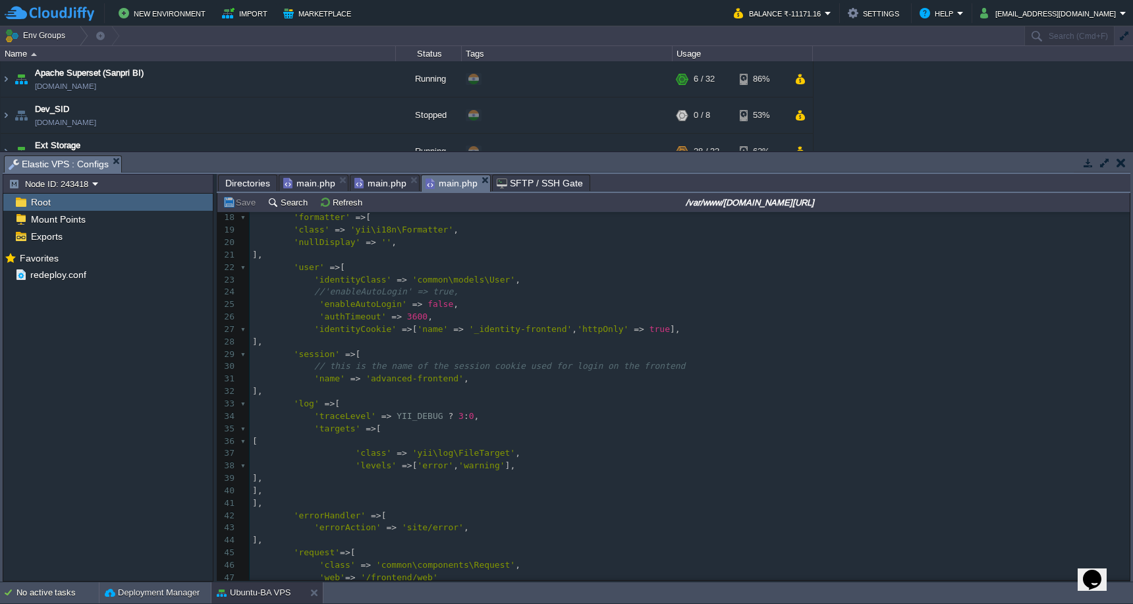
scroll to position [234, 0]
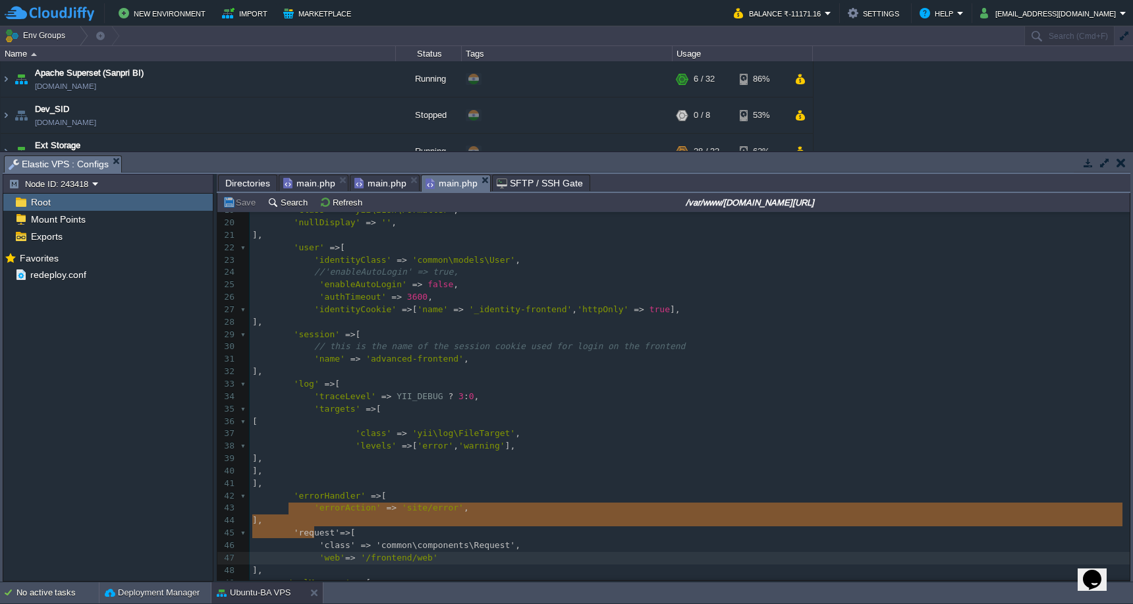
type textarea "'request'=>[ 'class' => 'common\components\Request', 'web'=> '/frontend/web' ],"
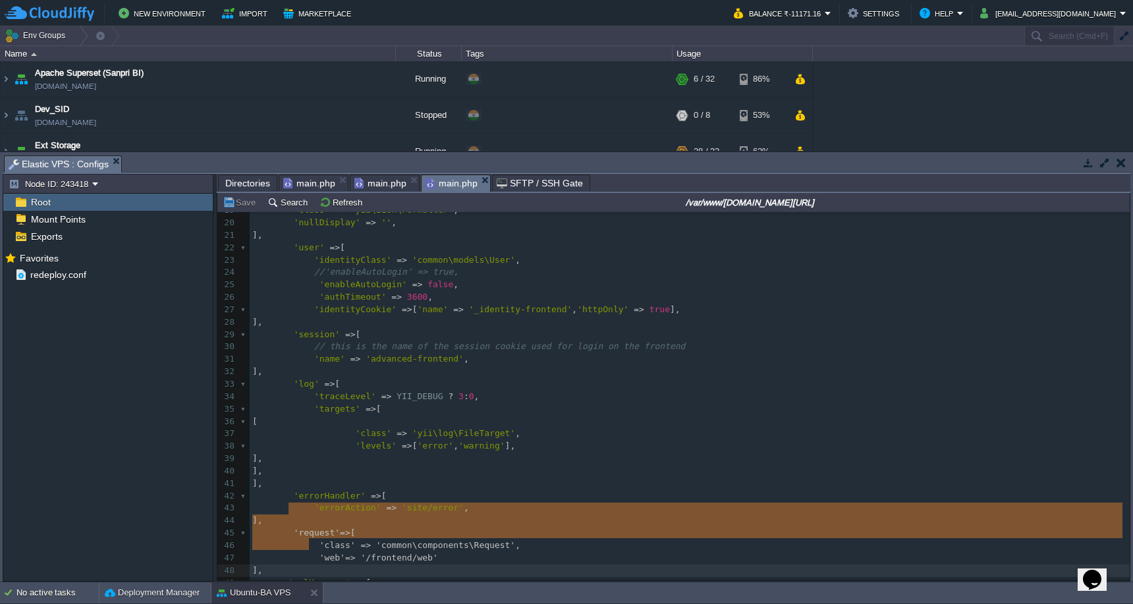
drag, startPoint x: 289, startPoint y: 511, endPoint x: 320, endPoint y: 543, distance: 43.8
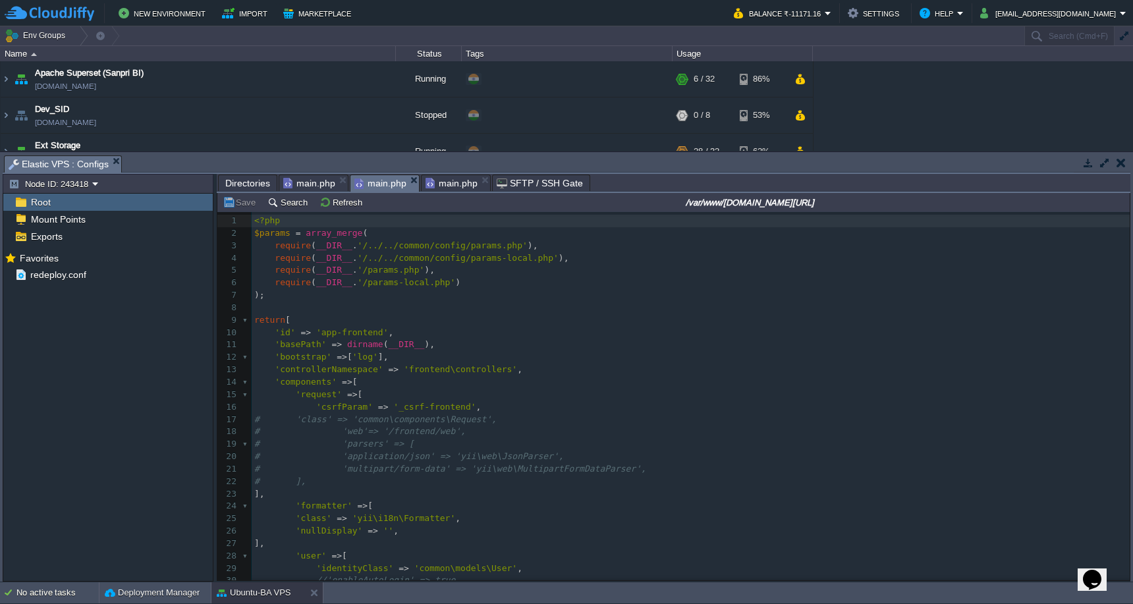
click at [384, 183] on span "main.php" at bounding box center [381, 183] width 52 height 16
click at [617, 513] on pre "'class' => 'yii\i18n\Formatter' ," at bounding box center [691, 519] width 878 height 13
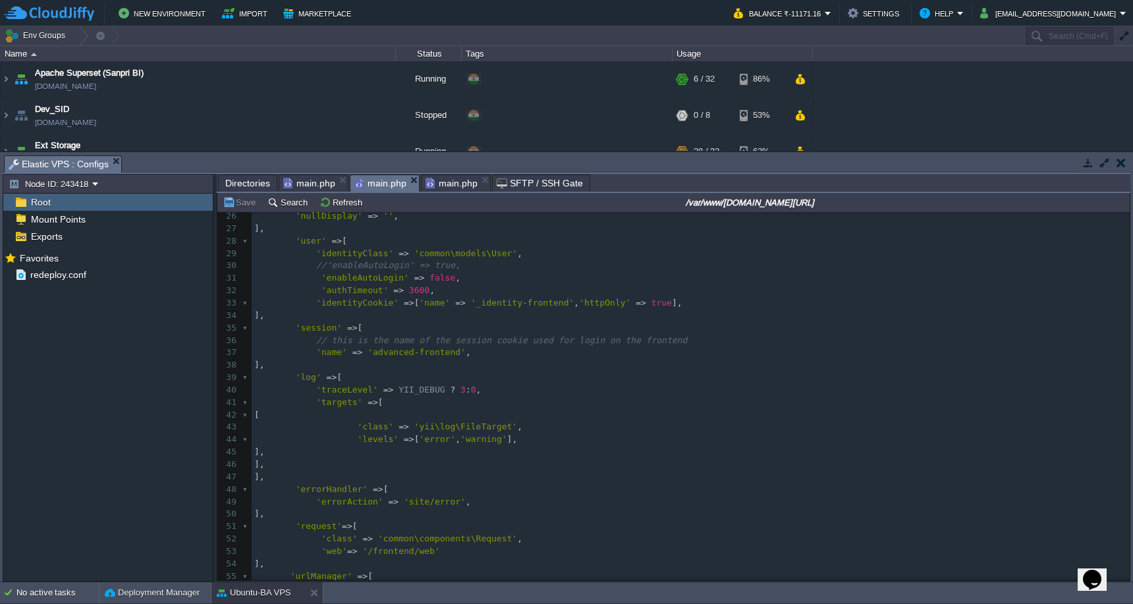
scroll to position [345, 0]
